Goal: Transaction & Acquisition: Purchase product/service

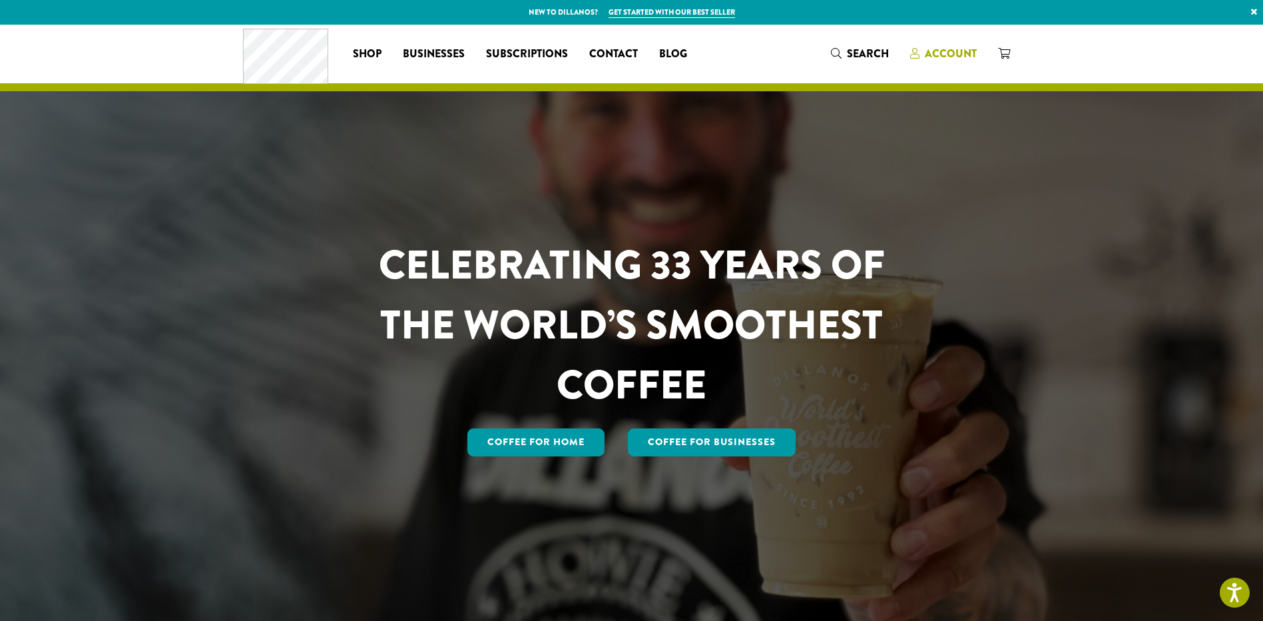
click at [950, 53] on span "Account" at bounding box center [951, 53] width 52 height 15
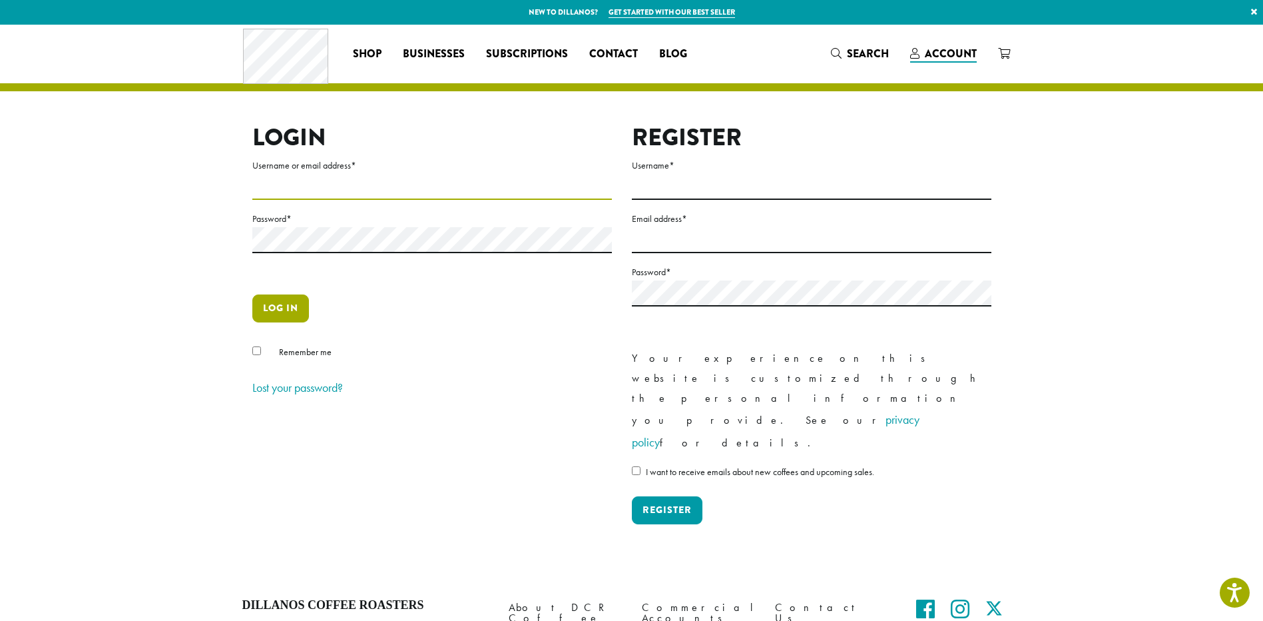
type input "**********"
click at [274, 309] on button "Log in" at bounding box center [280, 308] width 57 height 28
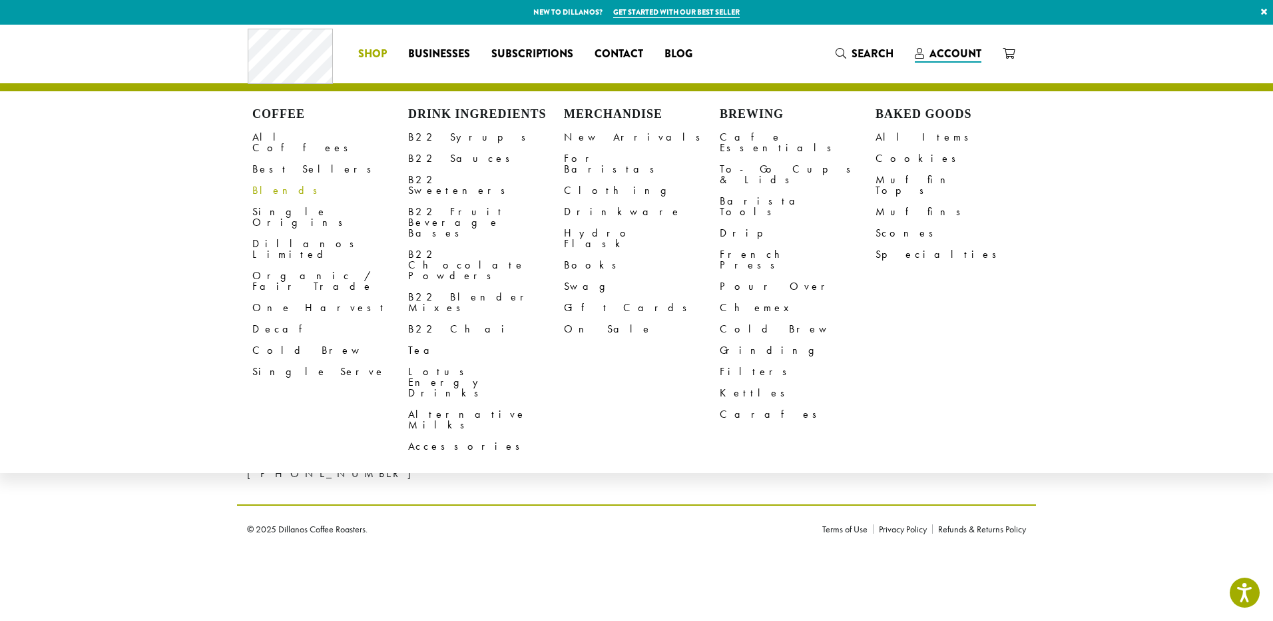
click at [272, 180] on link "Blends" at bounding box center [330, 190] width 156 height 21
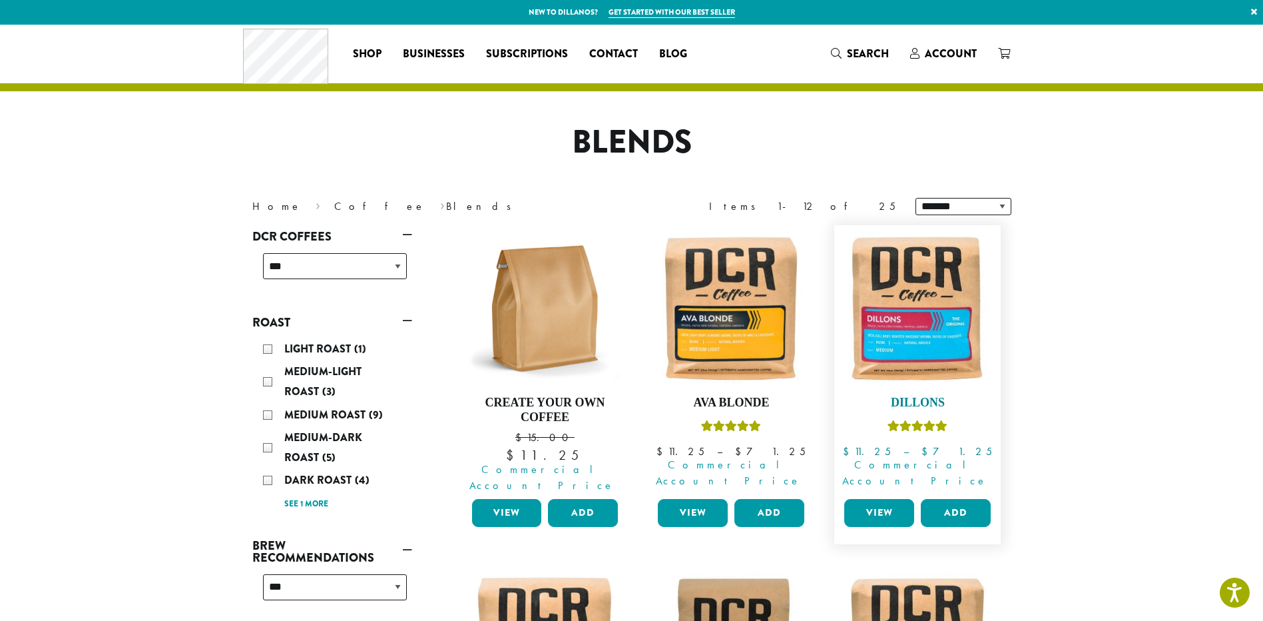
click at [903, 307] on img at bounding box center [917, 308] width 153 height 153
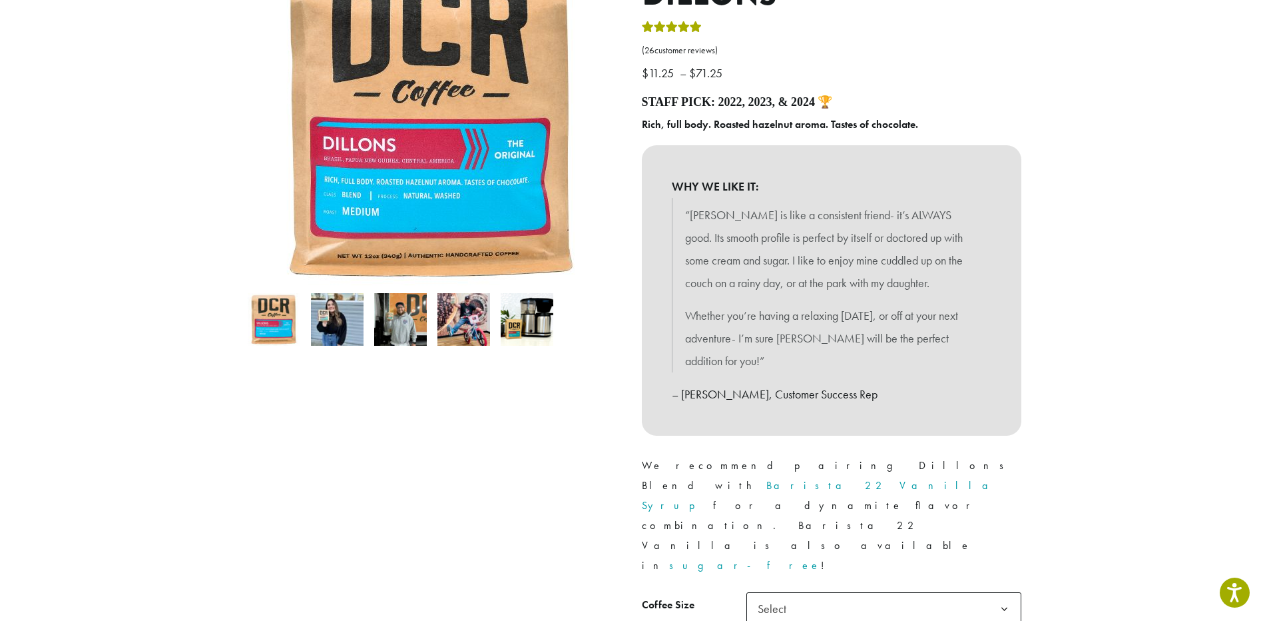
scroll to position [200, 0]
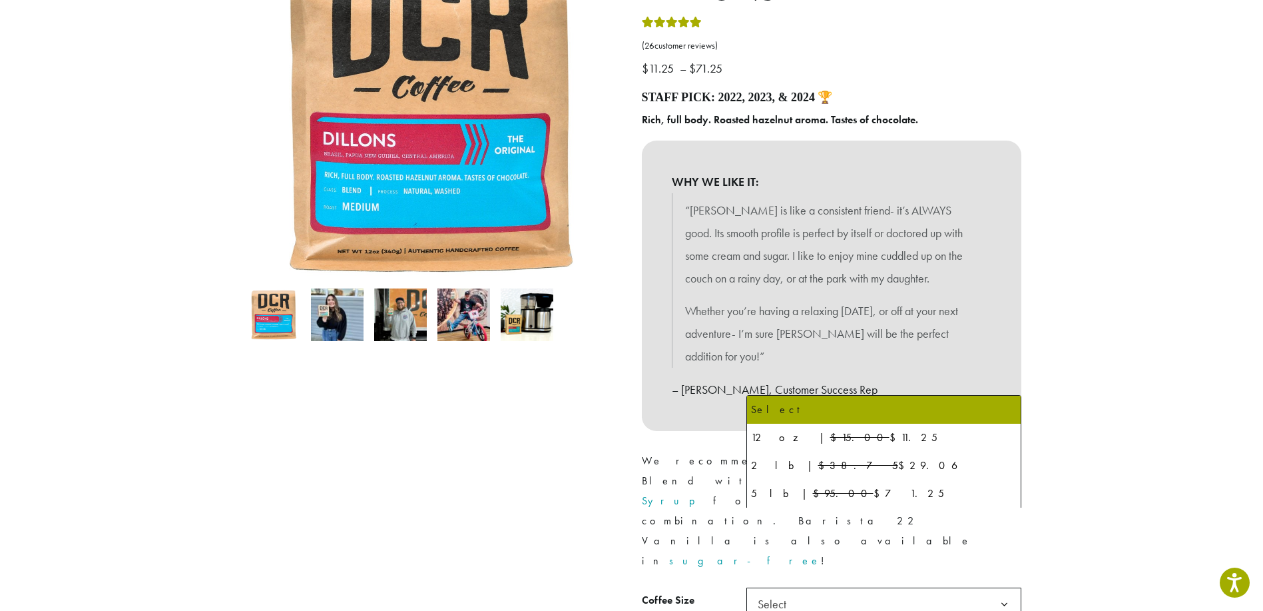
click at [1003, 588] on b at bounding box center [1004, 604] width 33 height 33
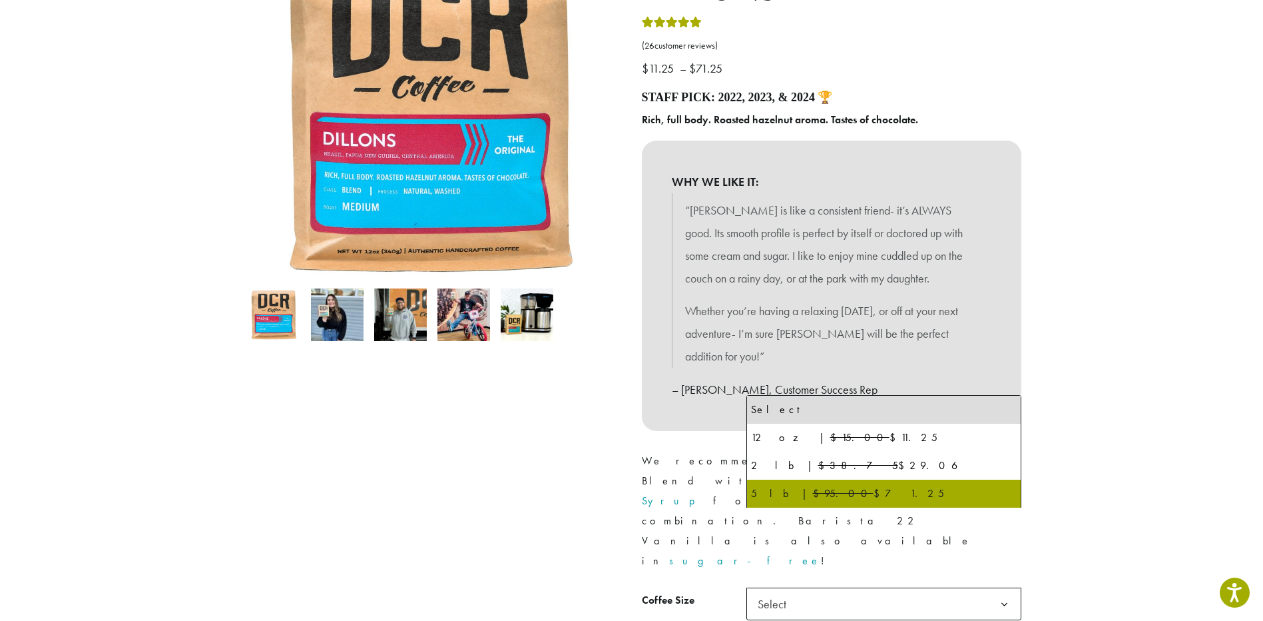
select select "**********"
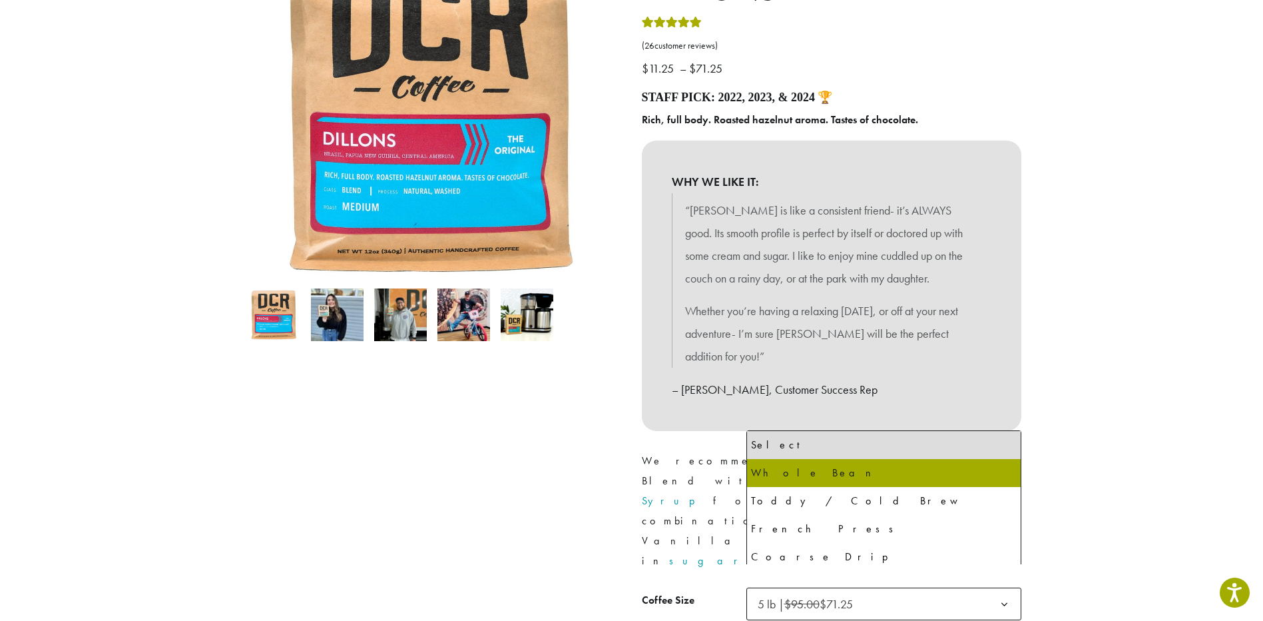
select select "**********"
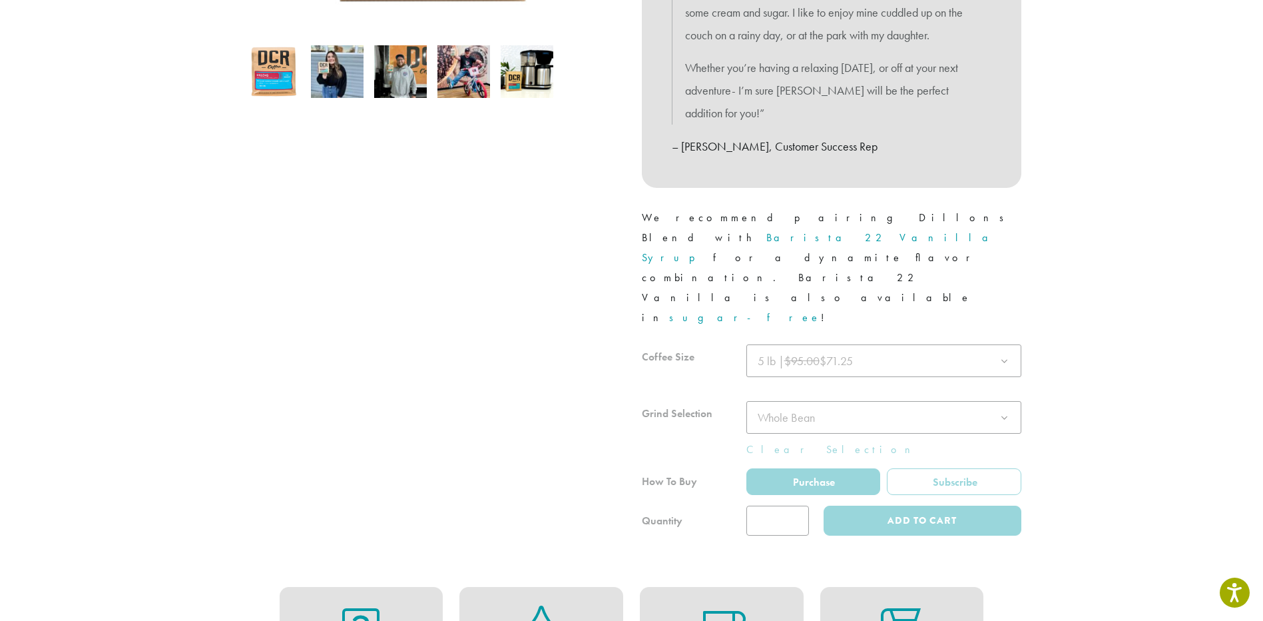
scroll to position [466, 0]
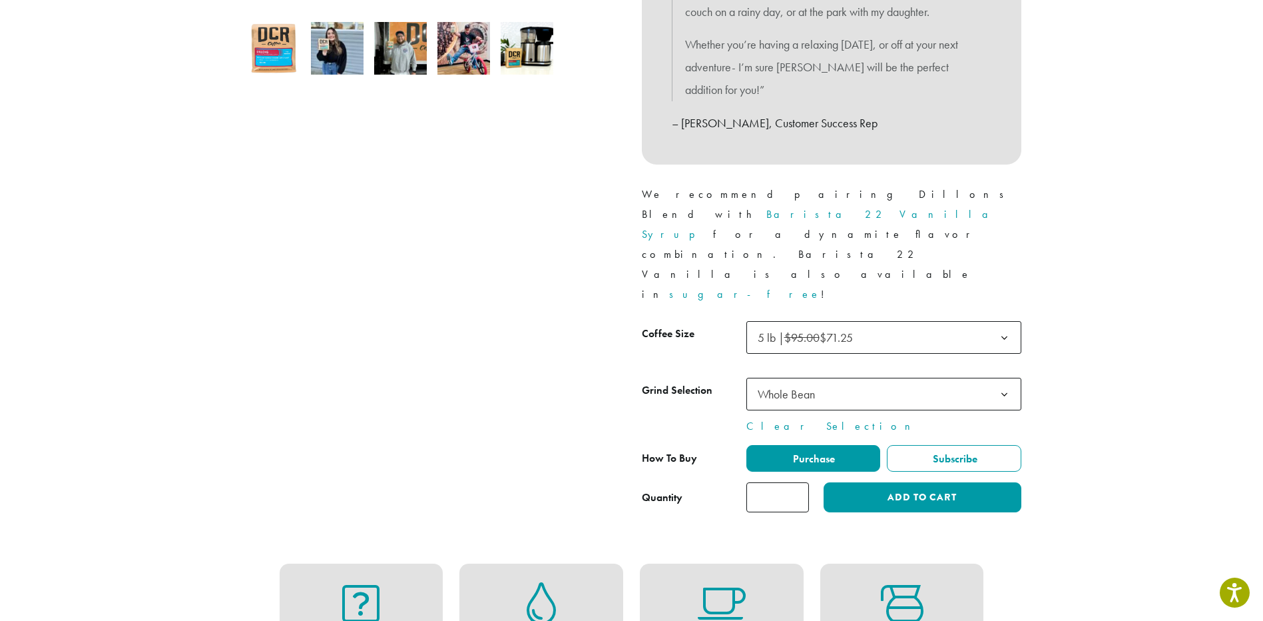
click at [797, 482] on input "*" at bounding box center [778, 497] width 63 height 30
type input "*"
click at [797, 482] on input "*" at bounding box center [778, 497] width 63 height 30
click at [873, 482] on button "Add to cart" at bounding box center [922, 497] width 197 height 30
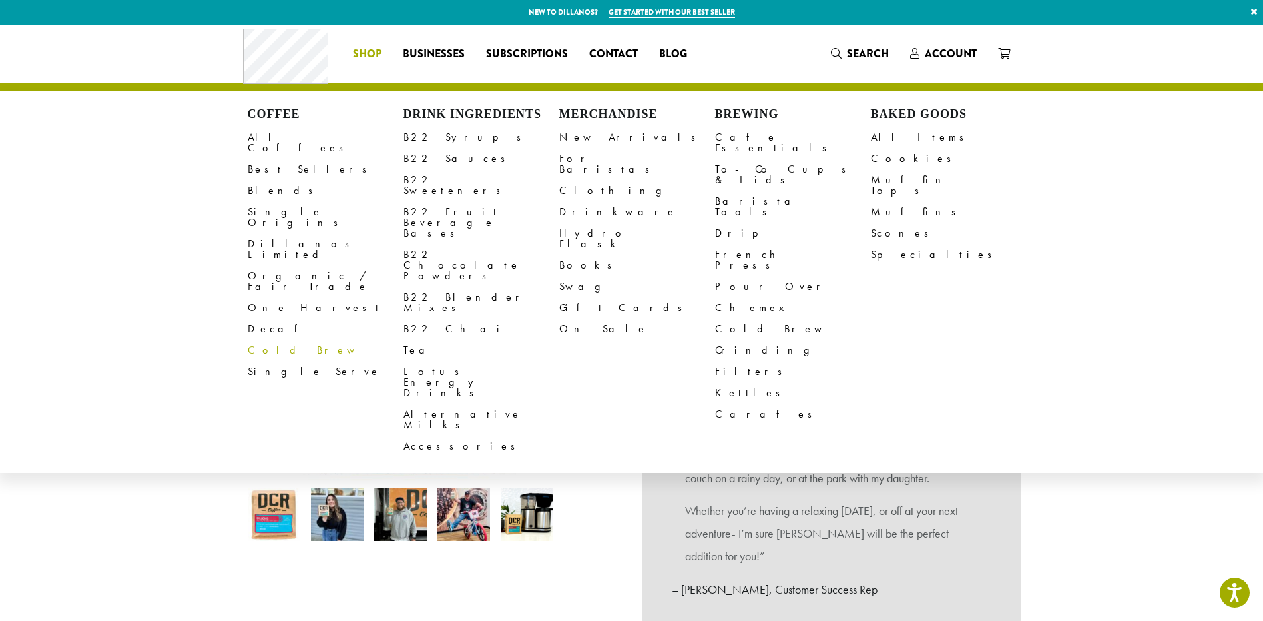
click at [284, 340] on link "Cold Brew" at bounding box center [326, 350] width 156 height 21
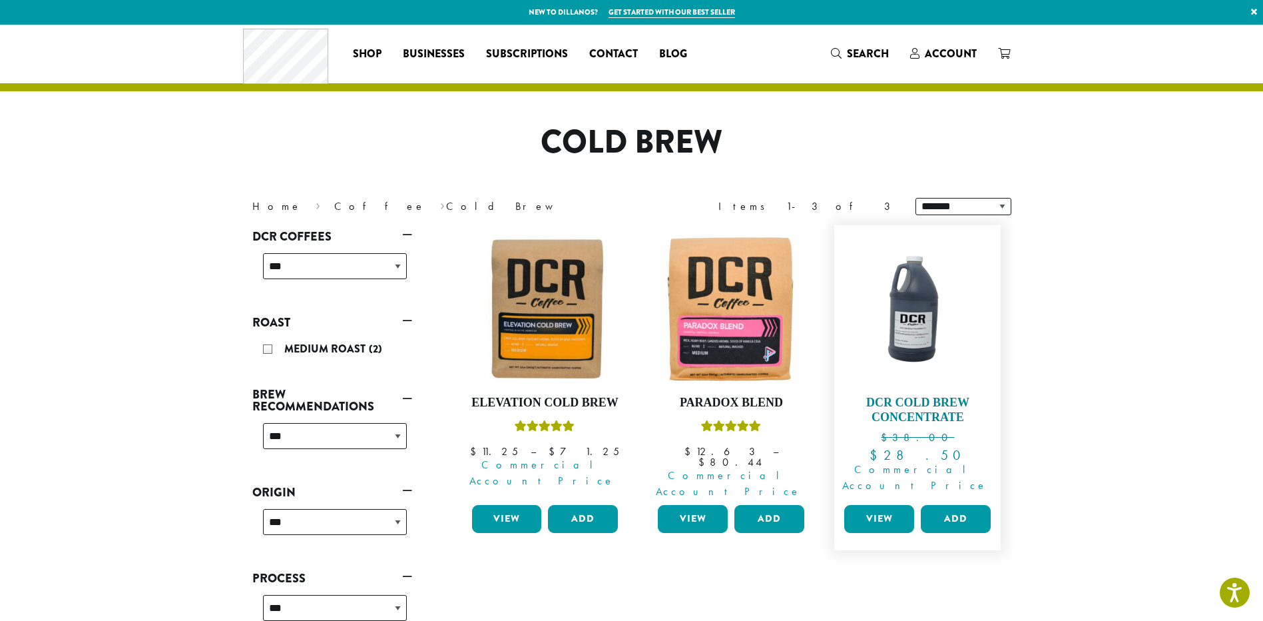
click at [924, 398] on h4 "DCR Cold Brew Concentrate" at bounding box center [917, 410] width 153 height 29
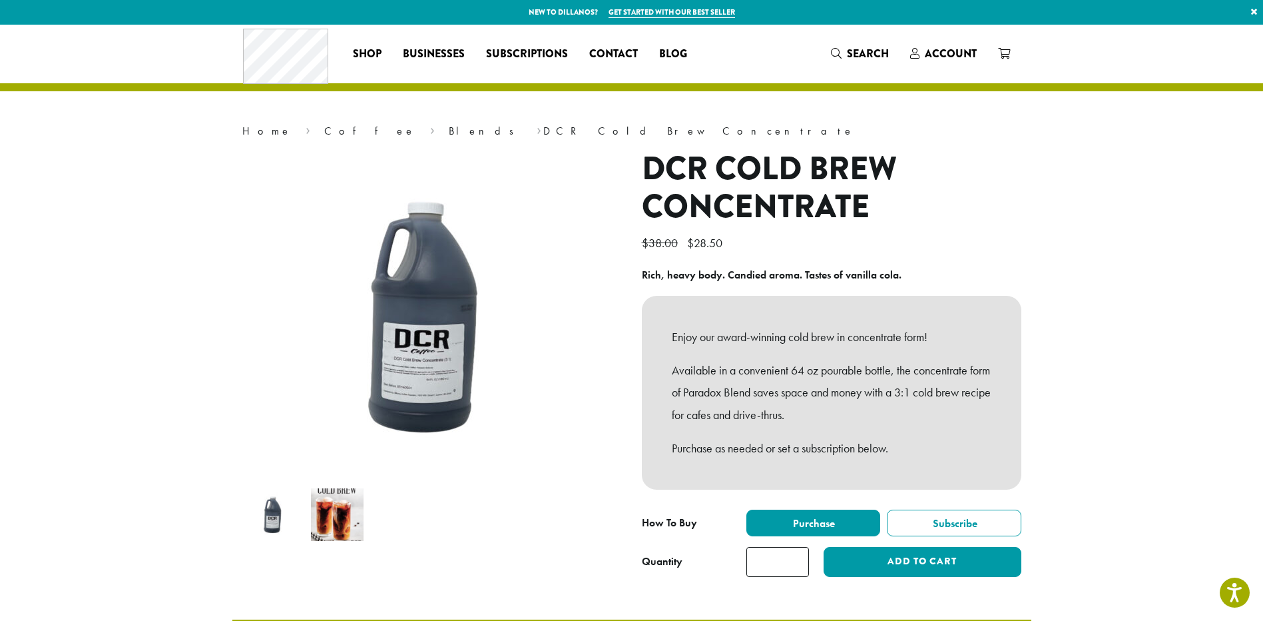
click at [799, 557] on input "*" at bounding box center [778, 562] width 63 height 30
type input "*"
click at [799, 557] on input "*" at bounding box center [778, 562] width 63 height 30
click at [857, 557] on button "Add to cart" at bounding box center [922, 562] width 197 height 30
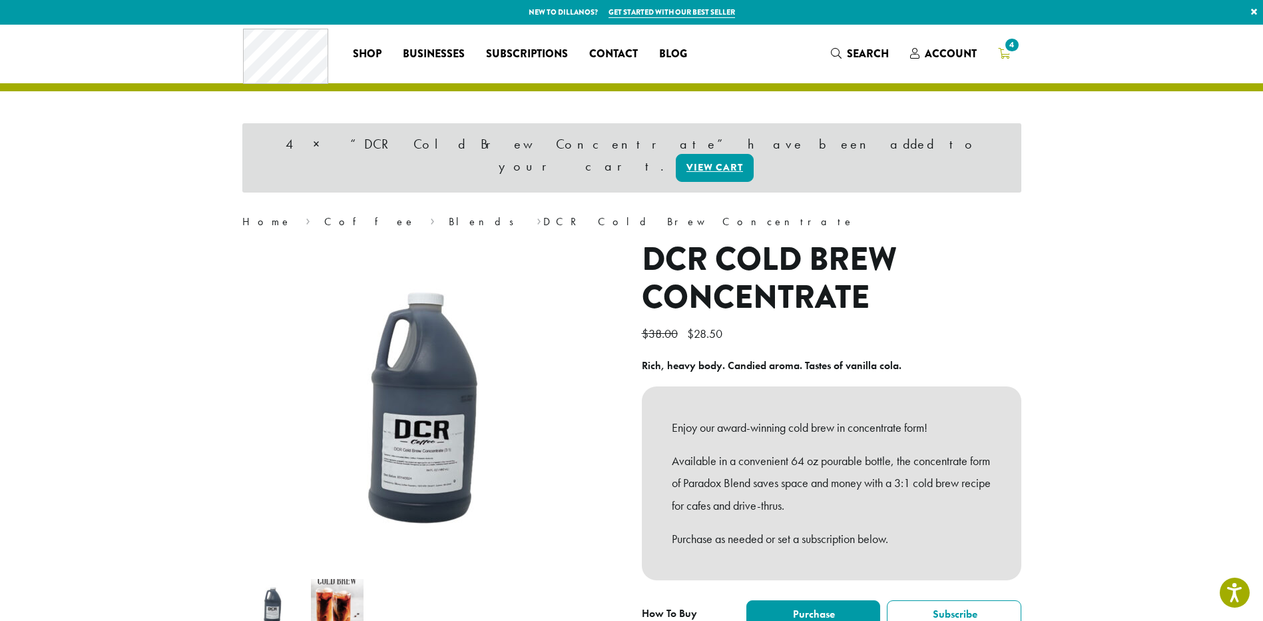
click at [1010, 45] on span "4" at bounding box center [1012, 45] width 18 height 18
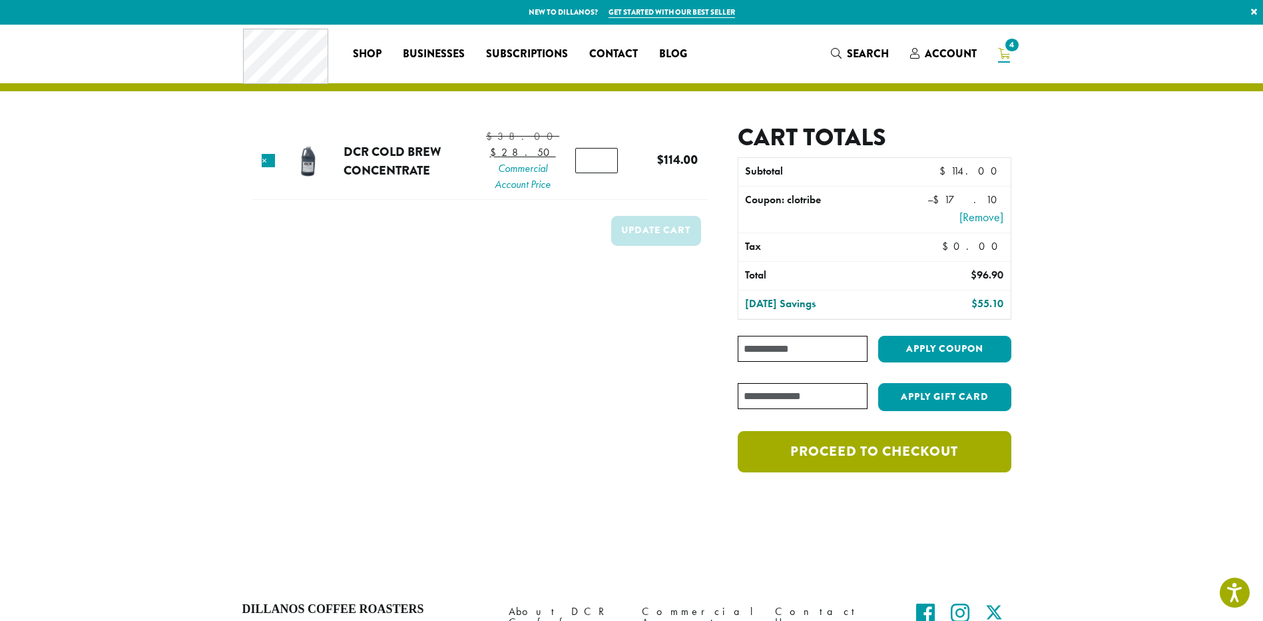
click at [814, 449] on link "Proceed to checkout" at bounding box center [874, 451] width 273 height 41
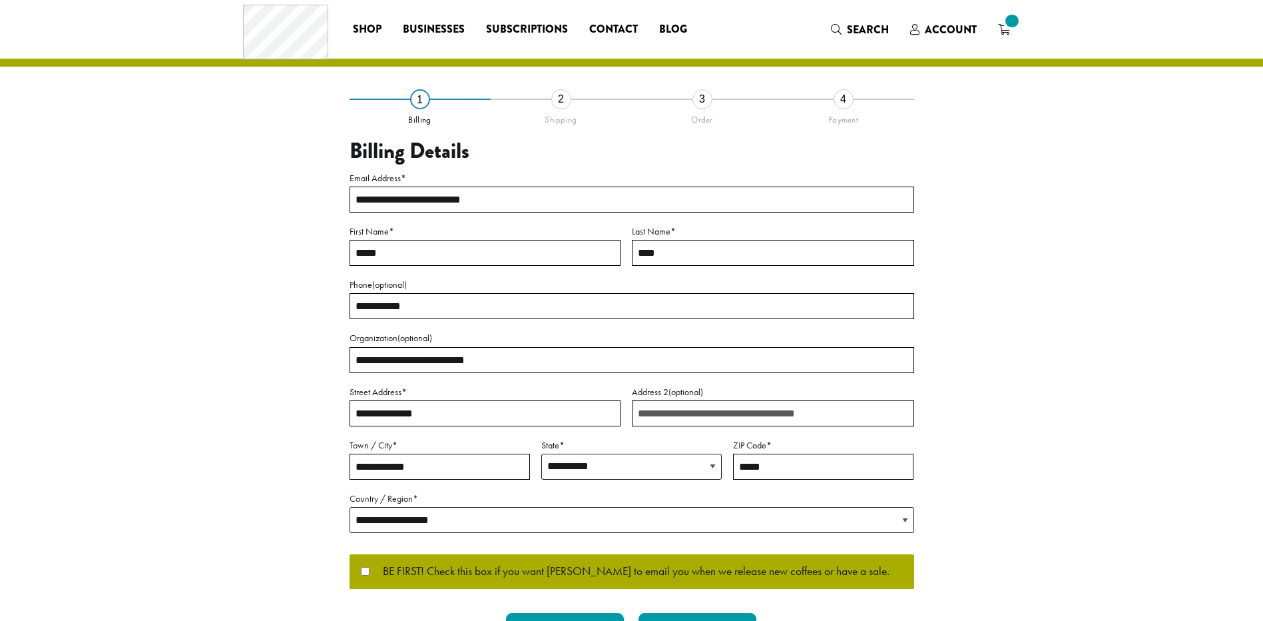
select select "**"
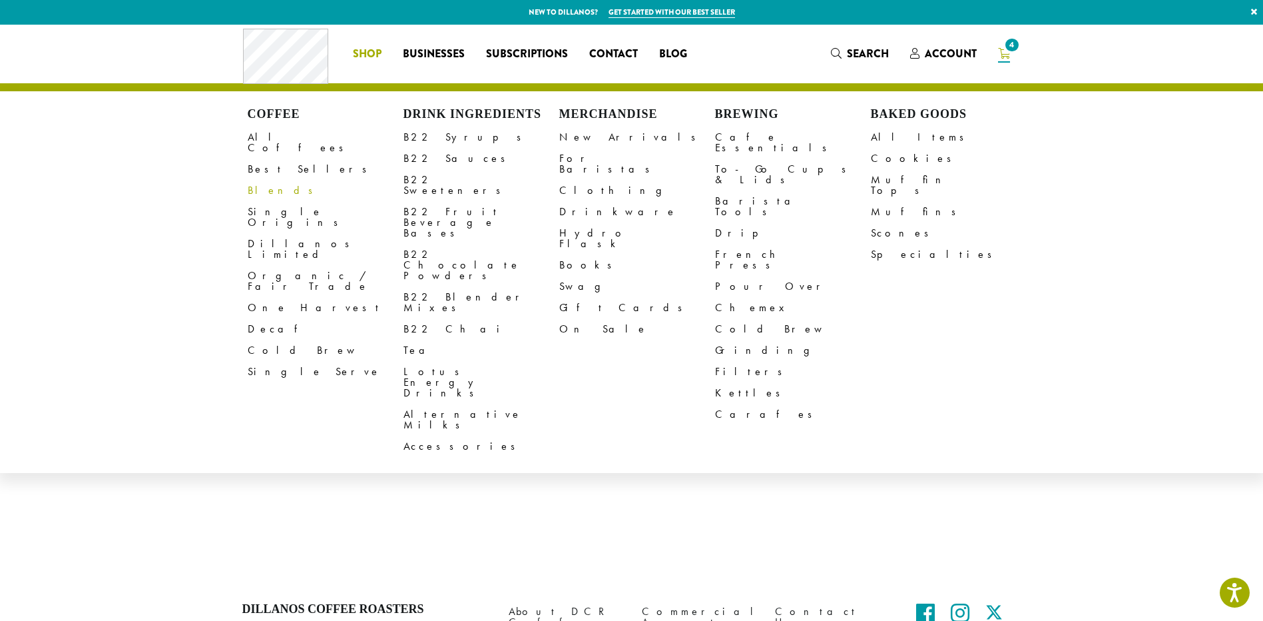
click at [264, 183] on link "Blends" at bounding box center [326, 190] width 156 height 21
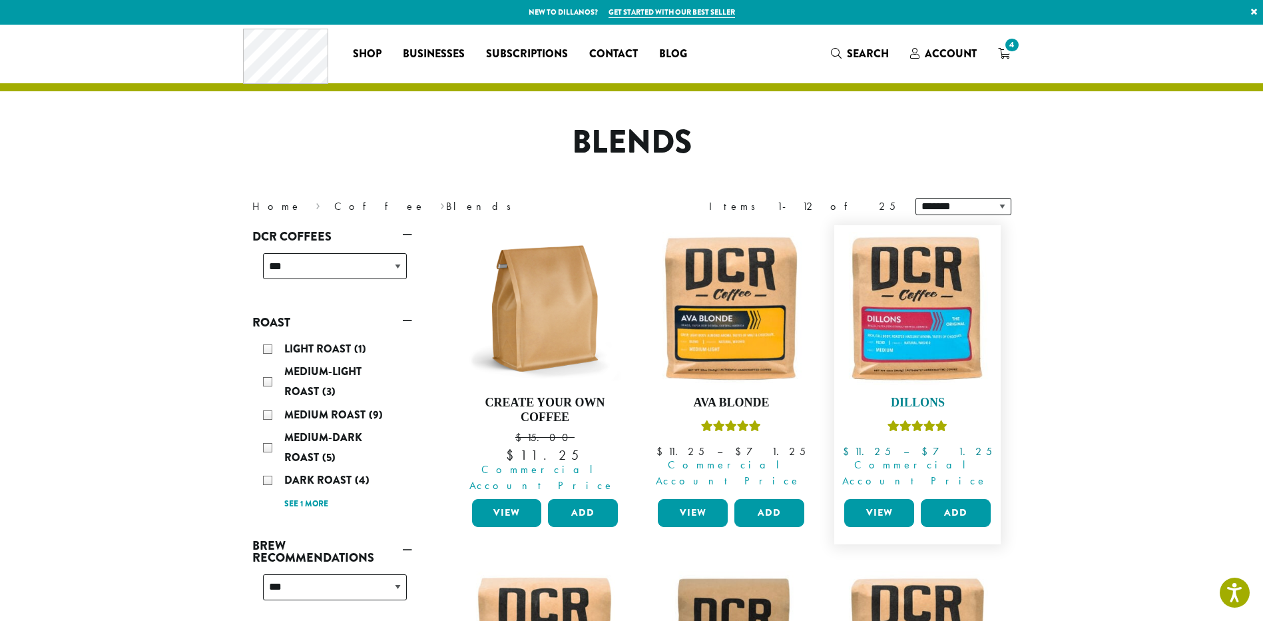
click at [903, 332] on img at bounding box center [917, 308] width 153 height 153
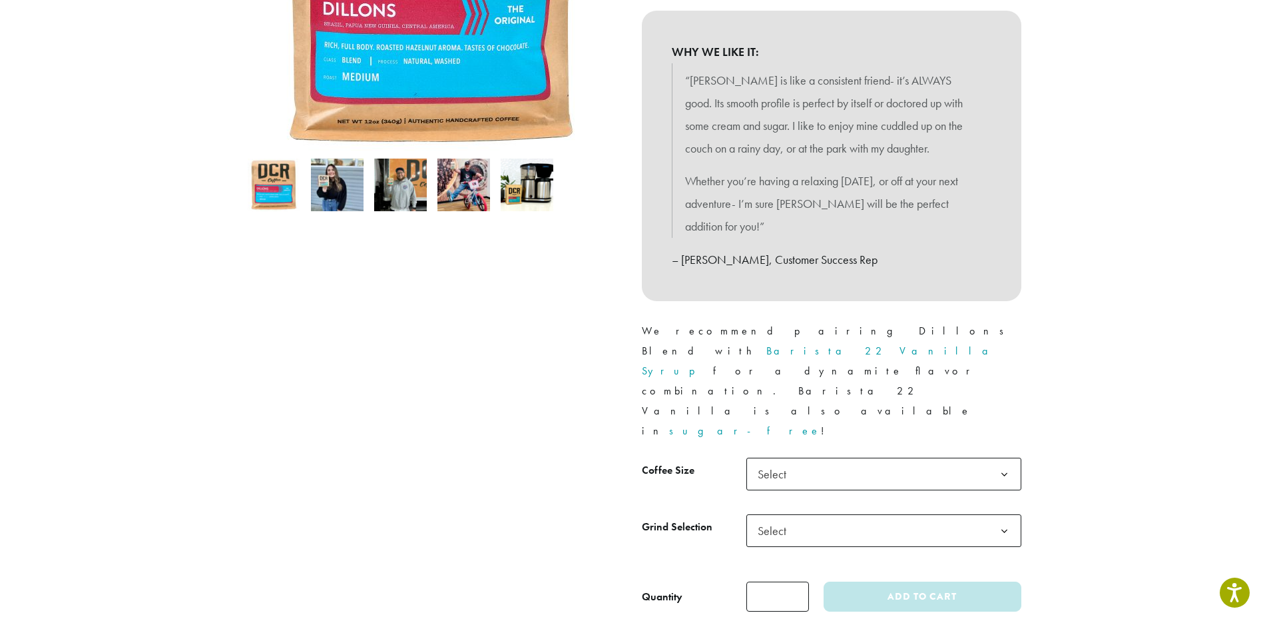
scroll to position [333, 0]
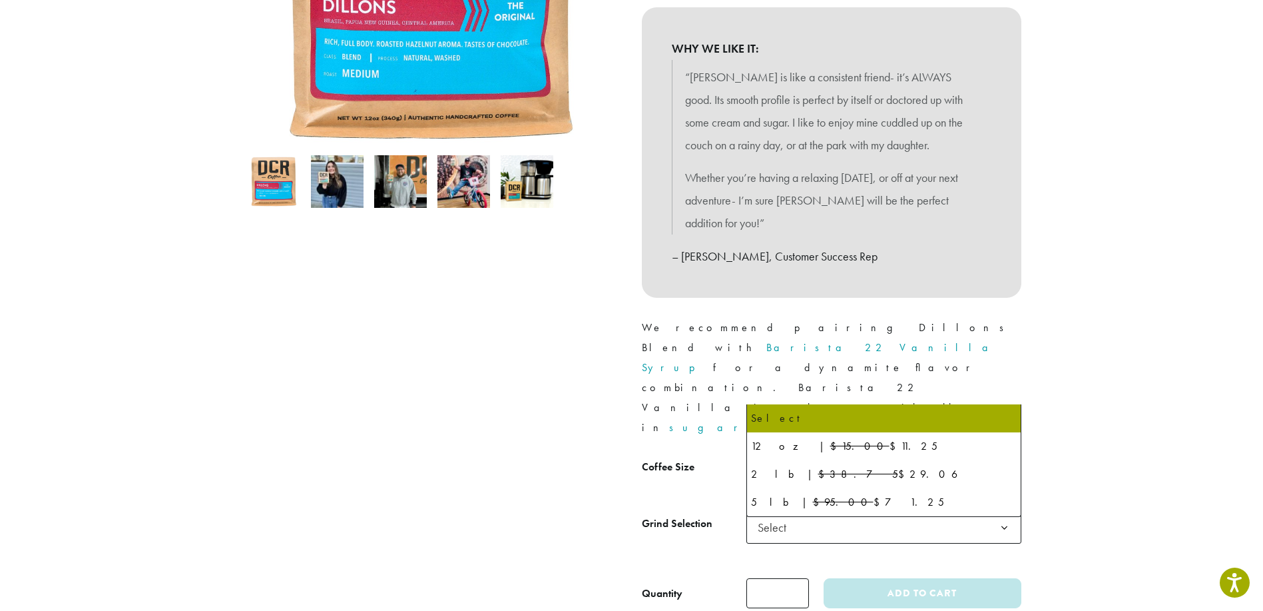
click at [1004, 455] on b at bounding box center [1004, 471] width 33 height 33
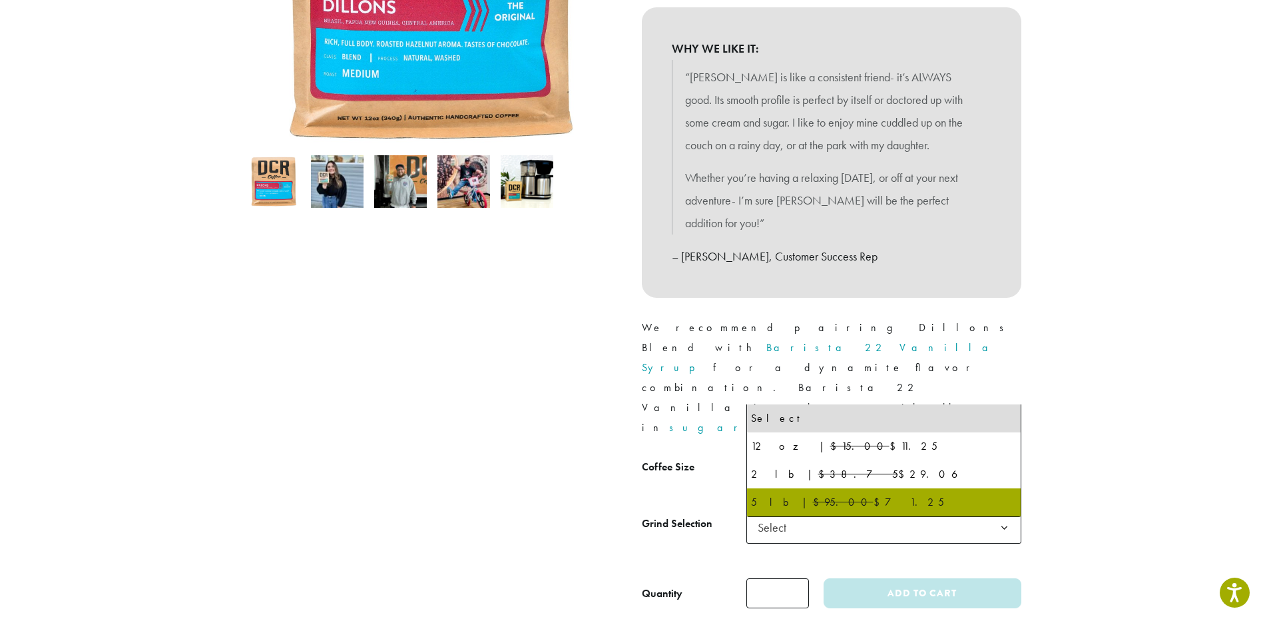
select select "**********"
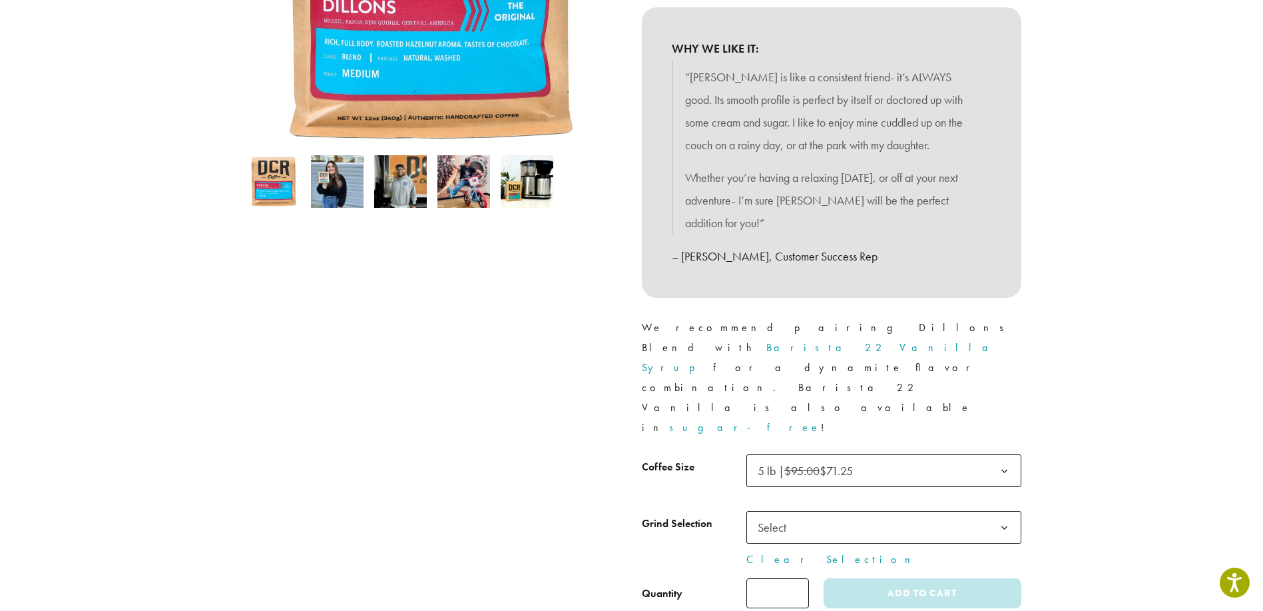
click at [980, 511] on span "Select" at bounding box center [884, 527] width 275 height 33
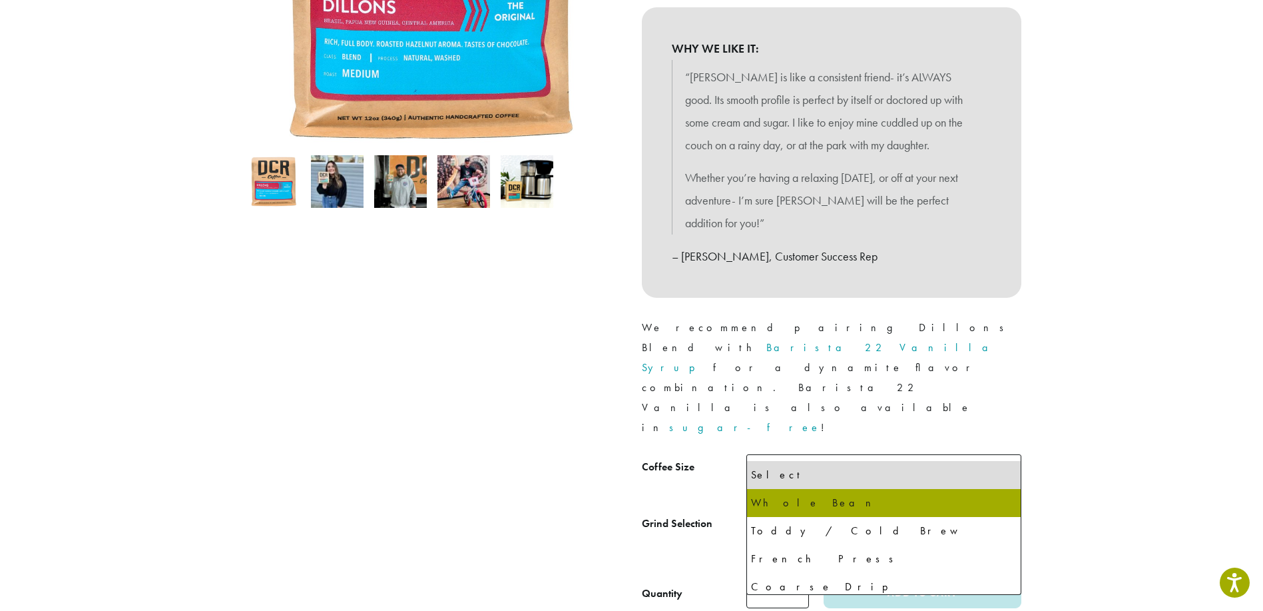
select select "**********"
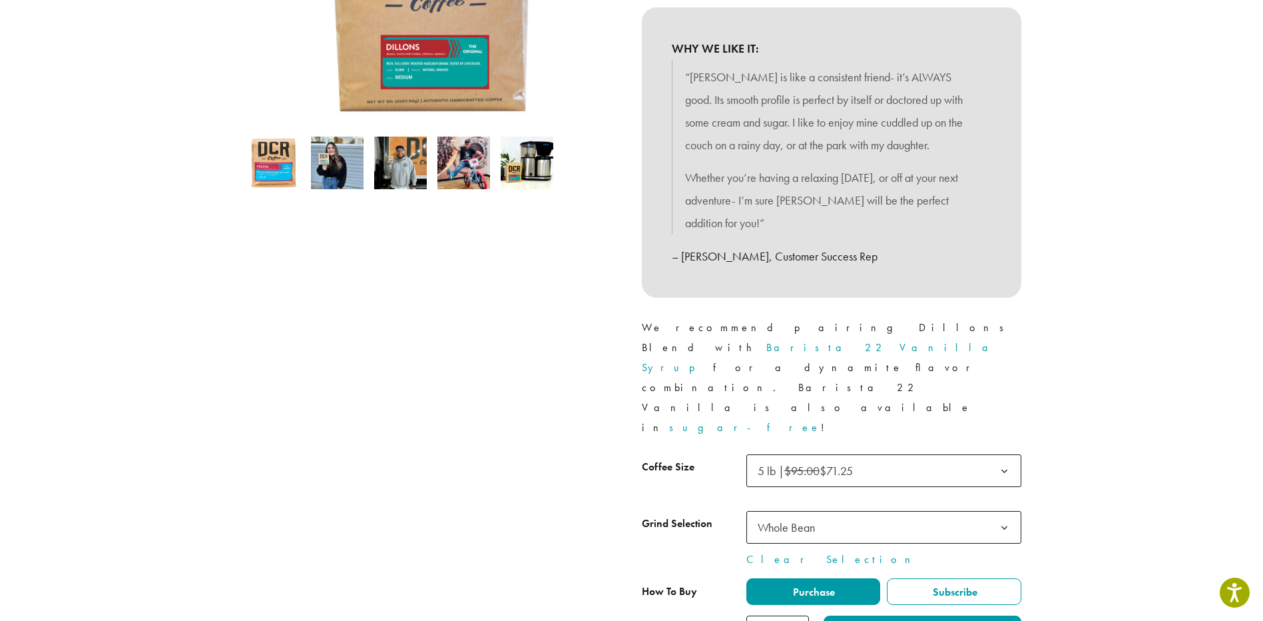
click at [798, 615] on input "*" at bounding box center [778, 630] width 63 height 30
type input "*"
click at [798, 615] on input "*" at bounding box center [778, 630] width 63 height 30
click at [852, 615] on button "Add to cart" at bounding box center [922, 630] width 197 height 30
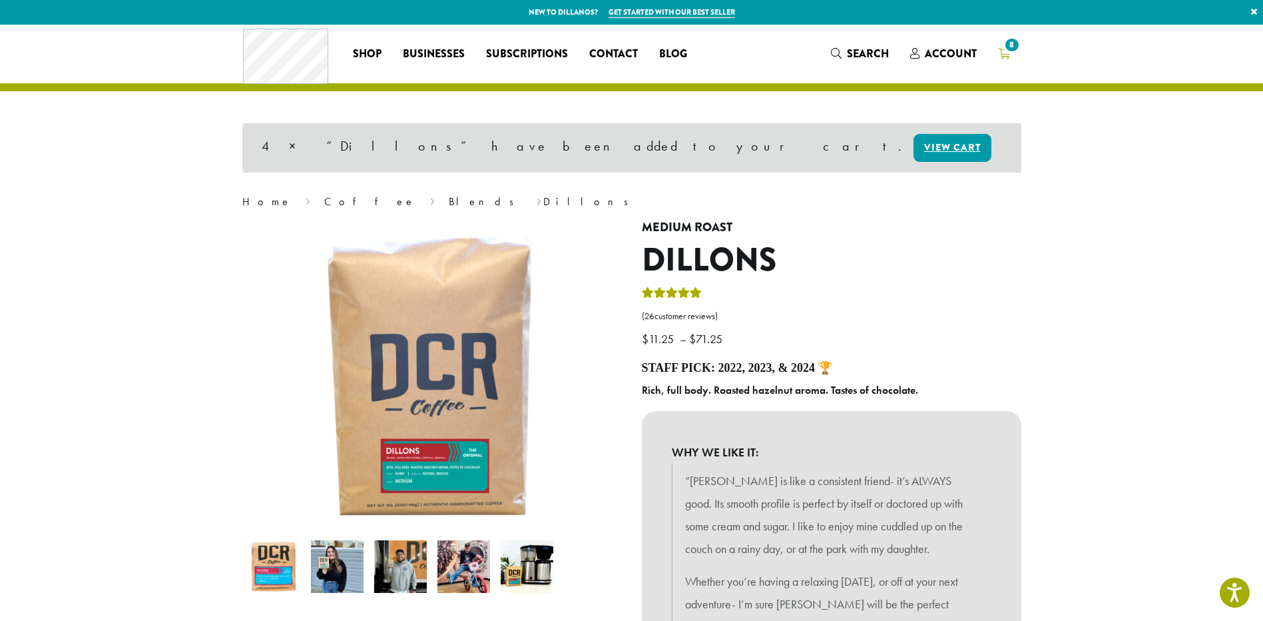
click at [1006, 43] on span "8" at bounding box center [1012, 45] width 18 height 18
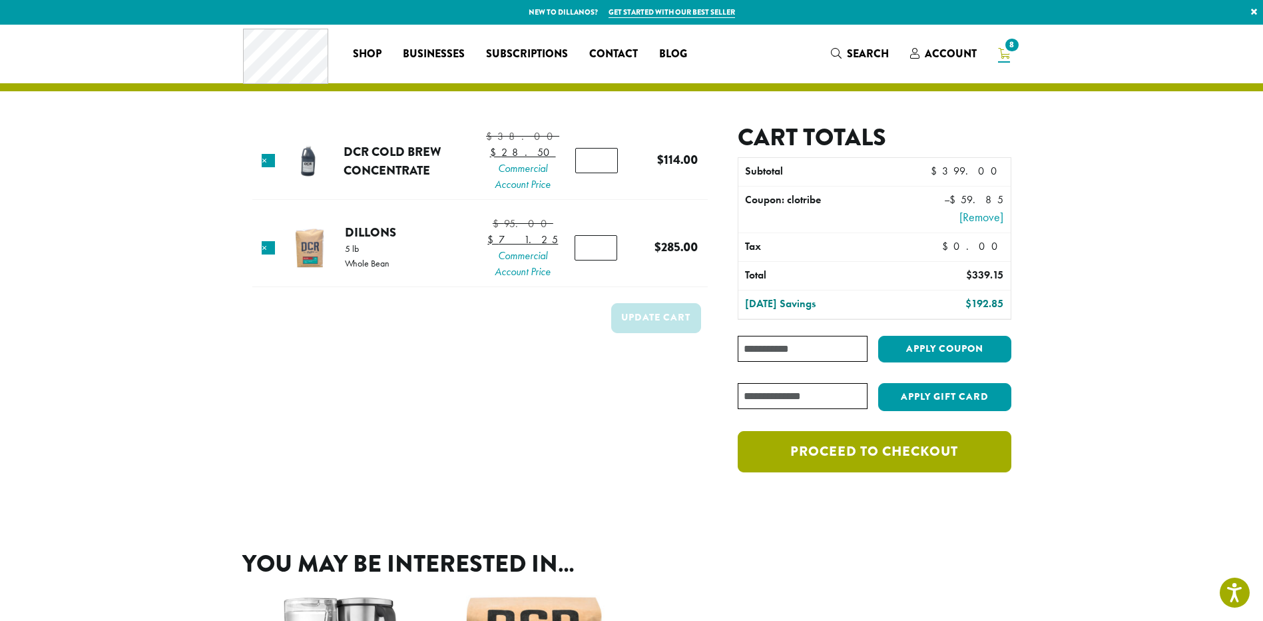
click at [864, 455] on link "Proceed to checkout" at bounding box center [874, 451] width 273 height 41
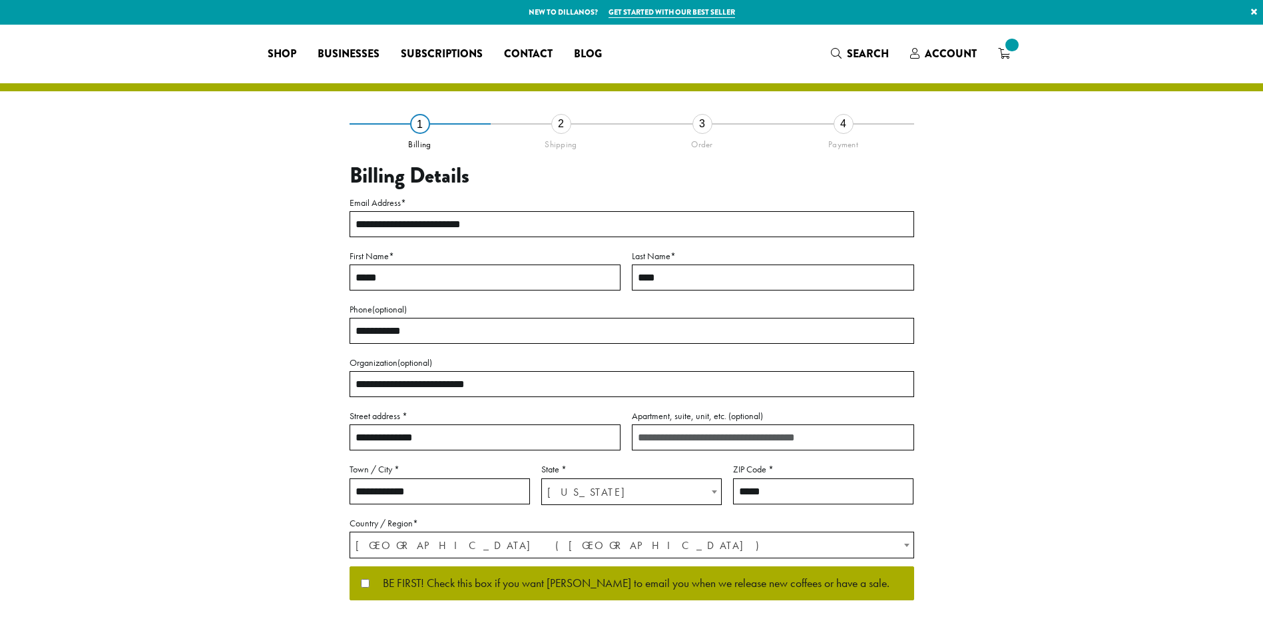
select select "**"
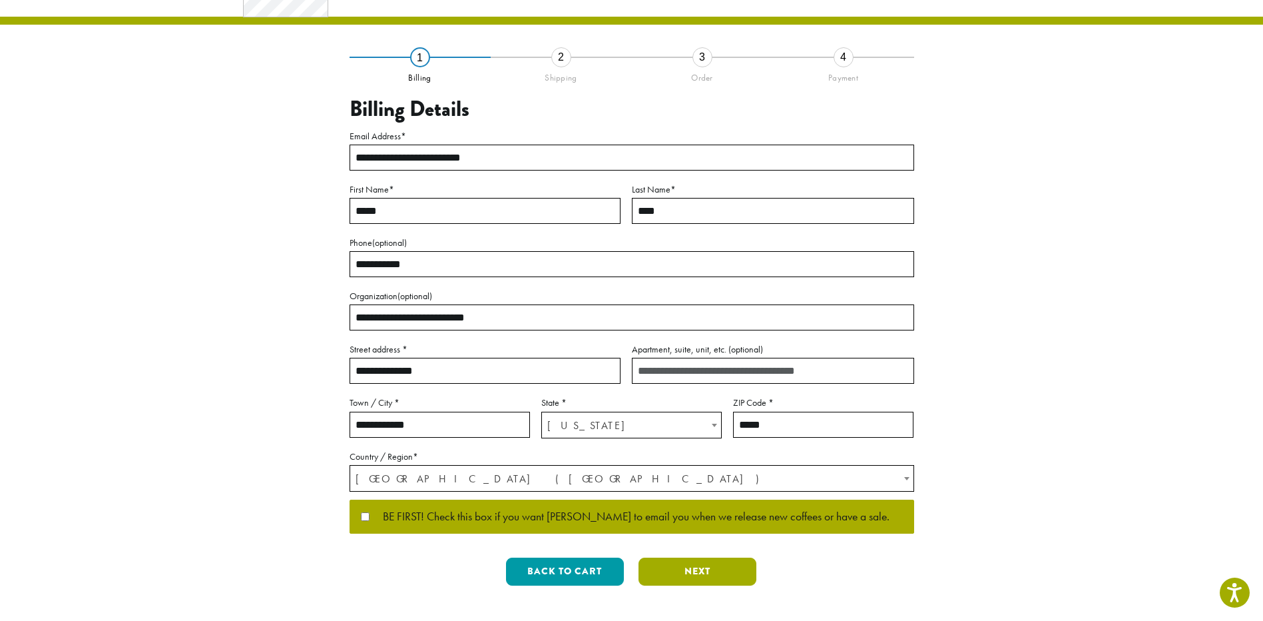
click at [710, 567] on button "Next" at bounding box center [698, 571] width 118 height 28
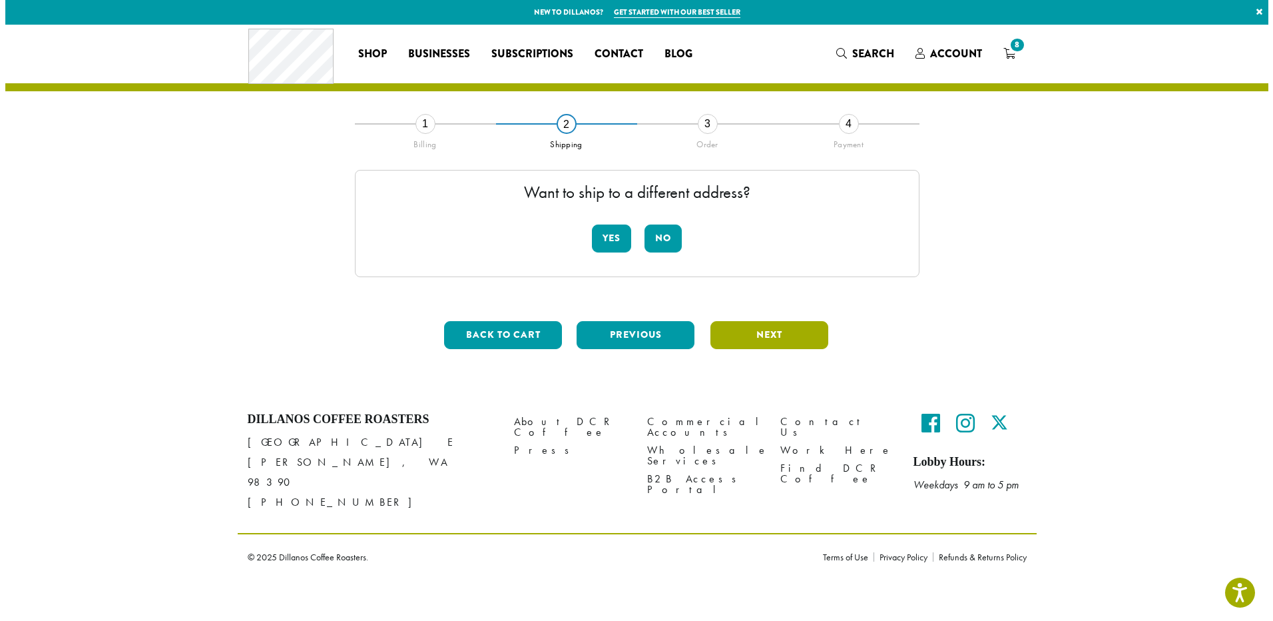
scroll to position [0, 0]
click at [655, 243] on button "No" at bounding box center [663, 238] width 37 height 28
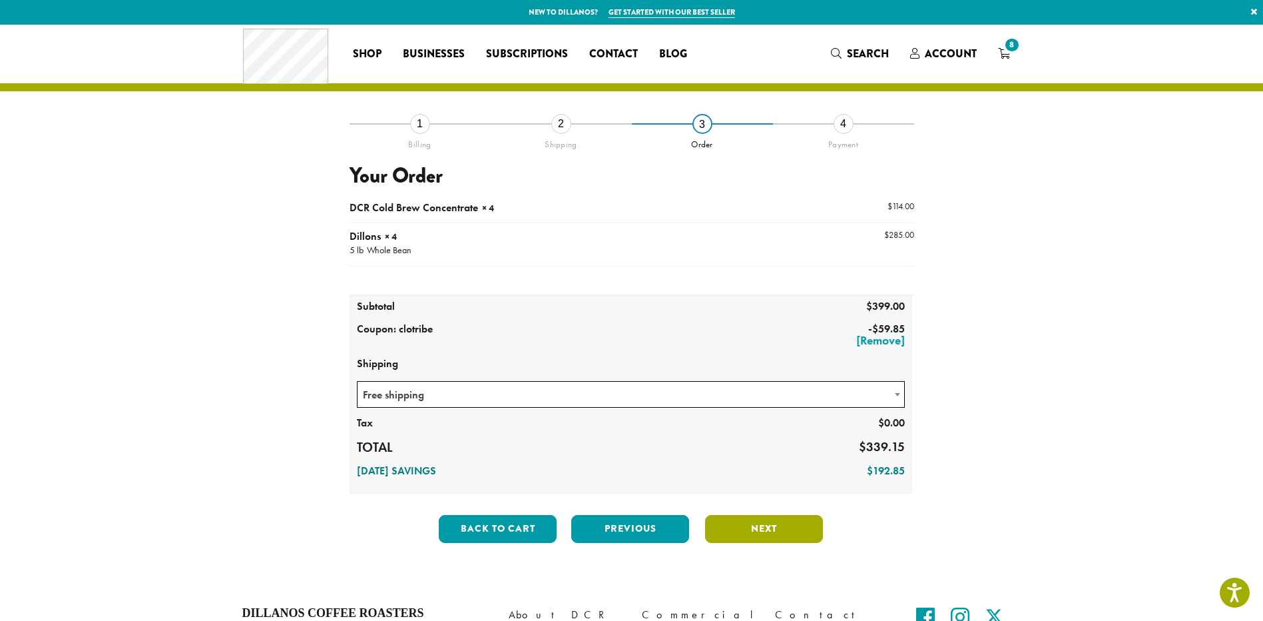
click at [753, 531] on button "Next" at bounding box center [764, 529] width 118 height 28
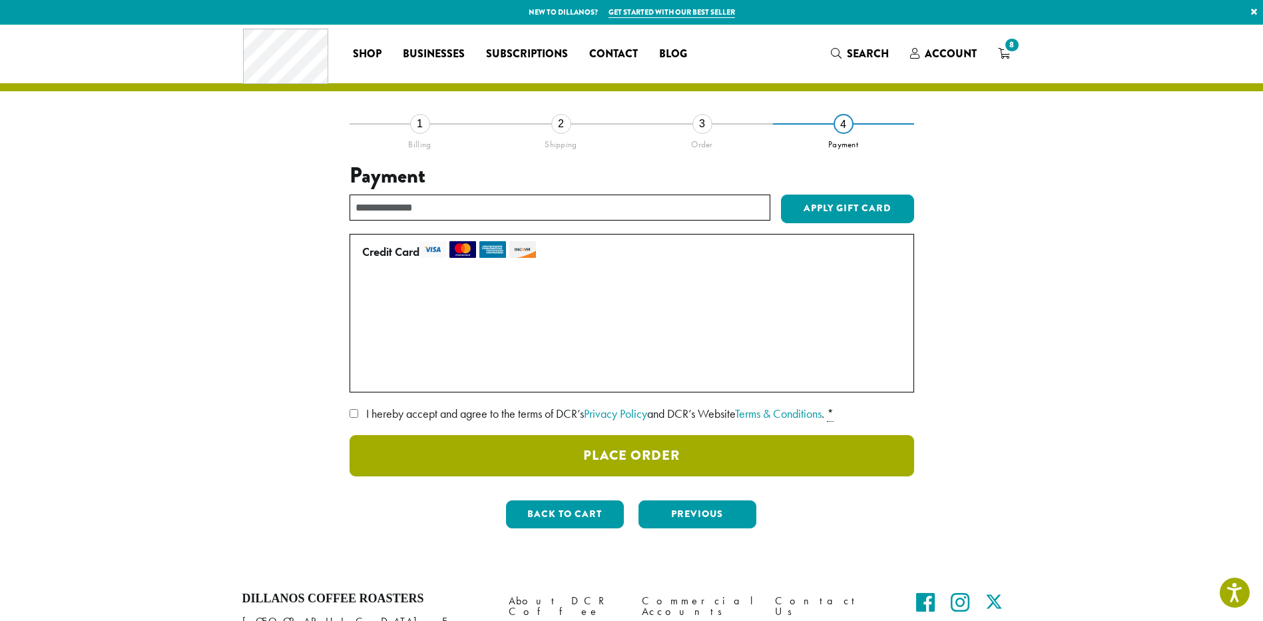
click at [581, 456] on button "Place Order" at bounding box center [632, 455] width 565 height 41
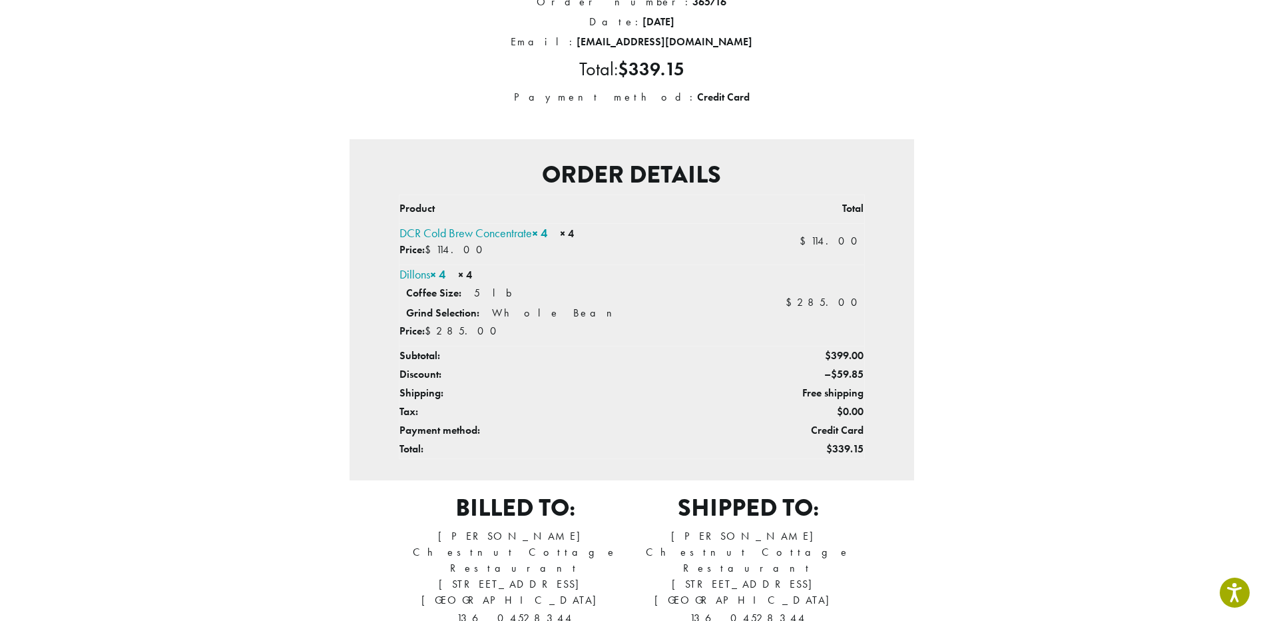
scroll to position [200, 0]
